Goal: Obtain resource: Obtain resource

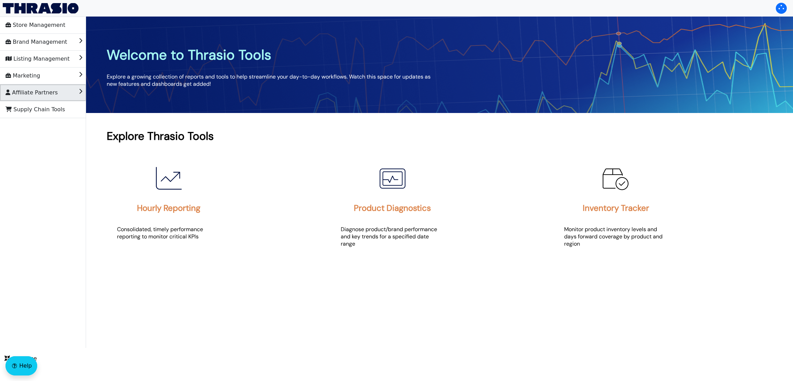
click at [22, 90] on span "Affiliate Partners" at bounding box center [32, 92] width 52 height 11
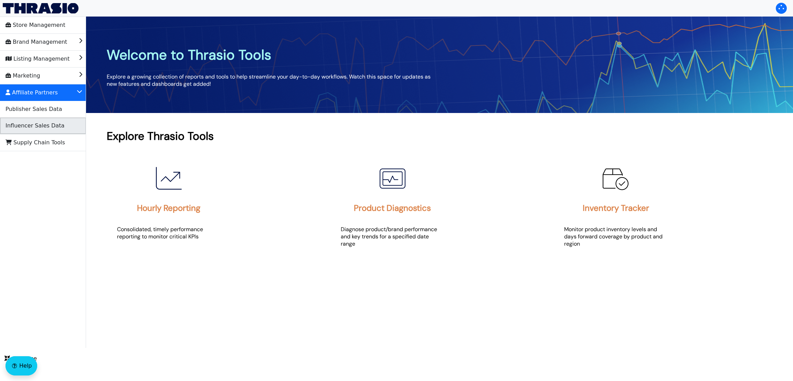
click at [40, 127] on span "Influencer Sales Data" at bounding box center [35, 125] width 59 height 11
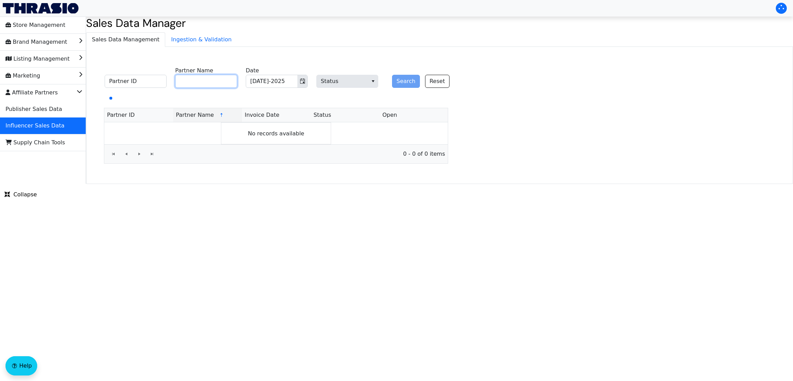
click at [212, 86] on input "Partner Name" at bounding box center [206, 81] width 62 height 13
paste input "[PERSON_NAME]"
click at [398, 78] on button "Search" at bounding box center [406, 81] width 28 height 13
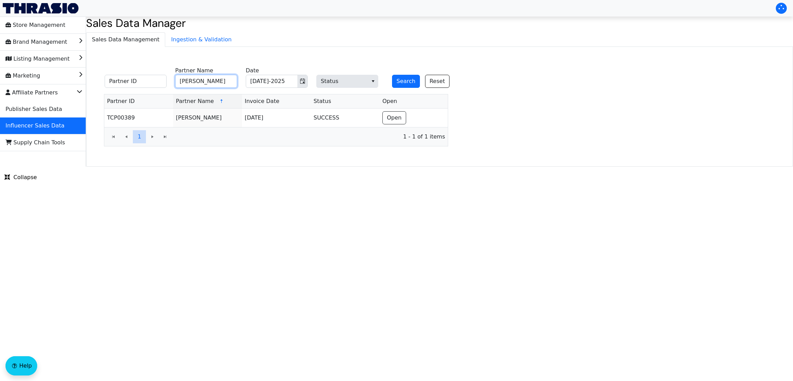
click at [211, 86] on input "[PERSON_NAME]" at bounding box center [206, 81] width 62 height 13
paste input "[PERSON_NAME]"
click at [211, 86] on input "[PERSON_NAME]" at bounding box center [206, 81] width 62 height 13
type input "[PERSON_NAME]"
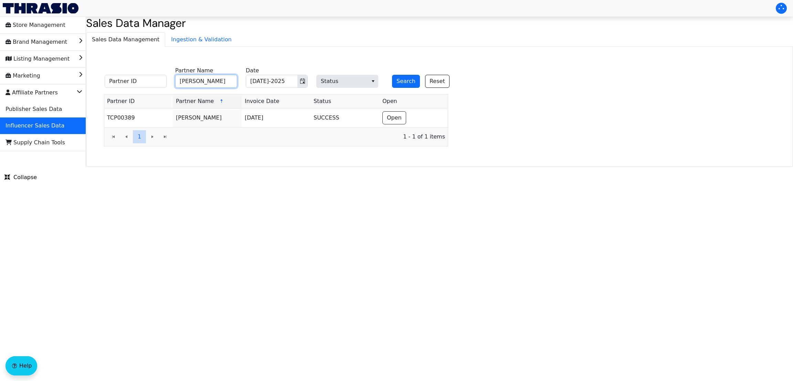
click at [392, 75] on button "Search" at bounding box center [406, 81] width 28 height 13
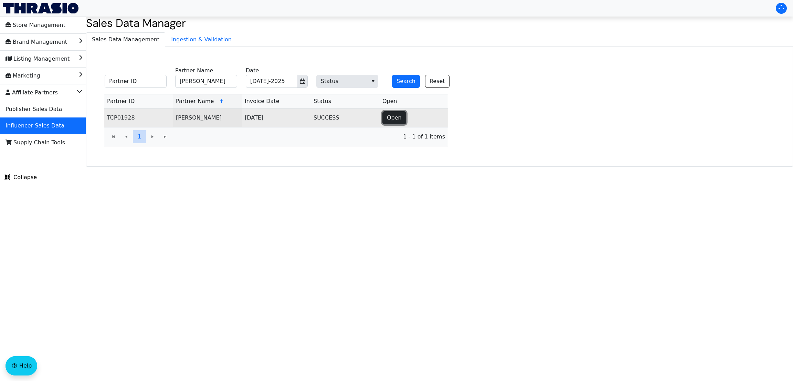
click at [400, 122] on span "Open" at bounding box center [394, 118] width 15 height 8
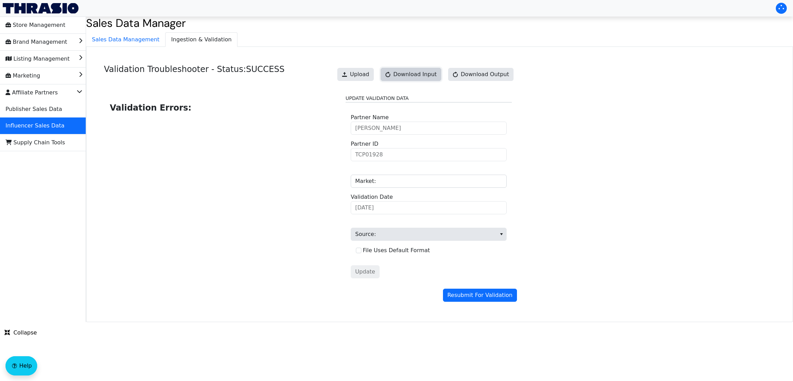
click at [416, 75] on span "Download Input" at bounding box center [414, 74] width 43 height 8
click at [416, 75] on link "Download Input" at bounding box center [411, 74] width 61 height 13
